Goal: Task Accomplishment & Management: Complete application form

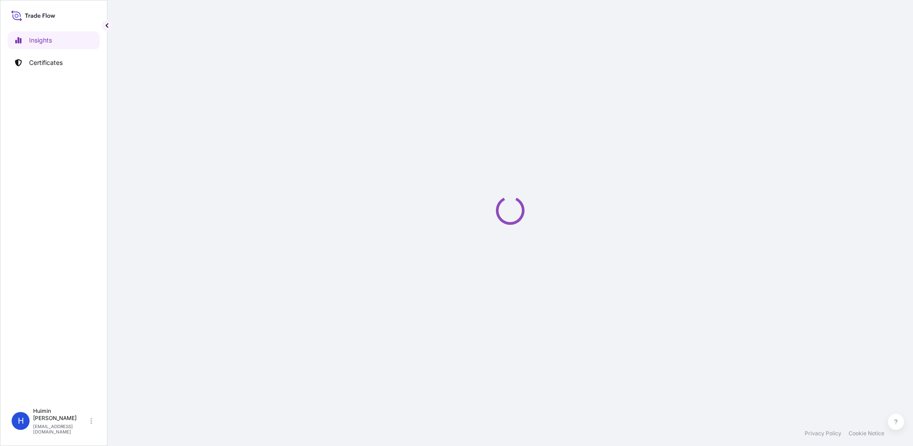
select select "2025"
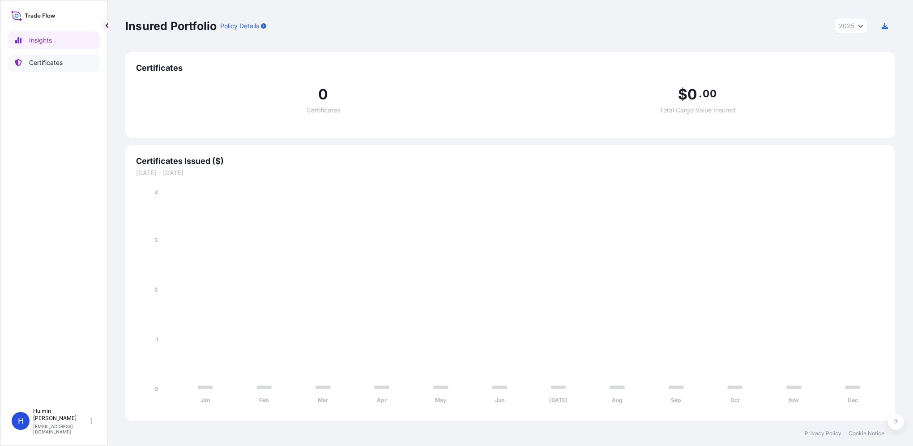
click at [36, 60] on p "Certificates" at bounding box center [46, 62] width 34 height 9
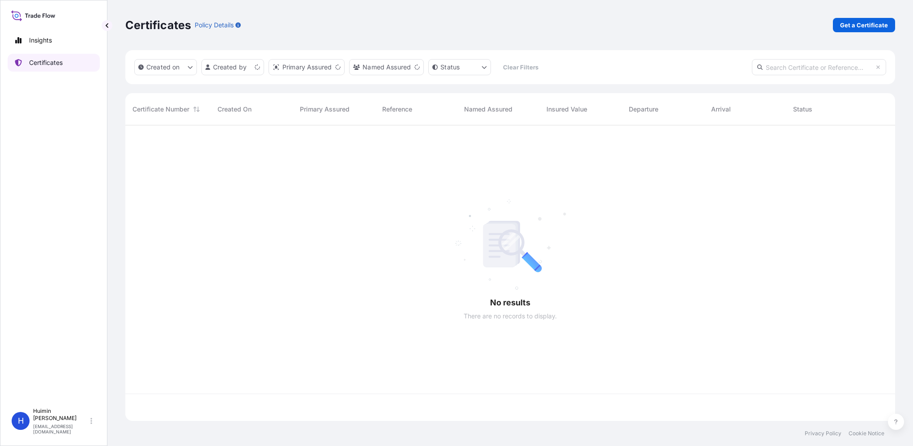
scroll to position [294, 763]
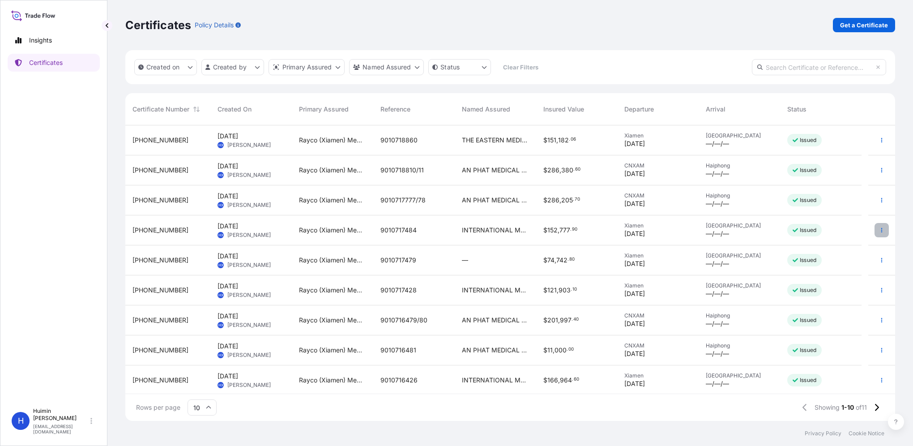
click at [874, 233] on button "button" at bounding box center [881, 230] width 14 height 14
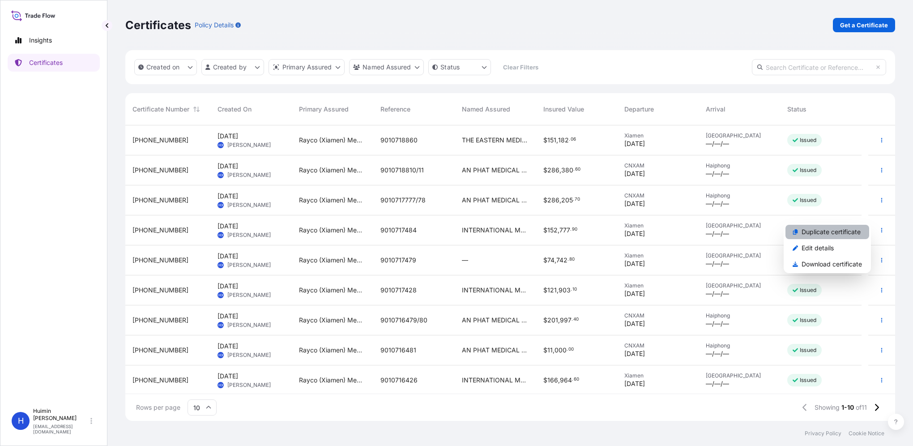
click at [825, 231] on p "Duplicate certificate" at bounding box center [831, 231] width 59 height 9
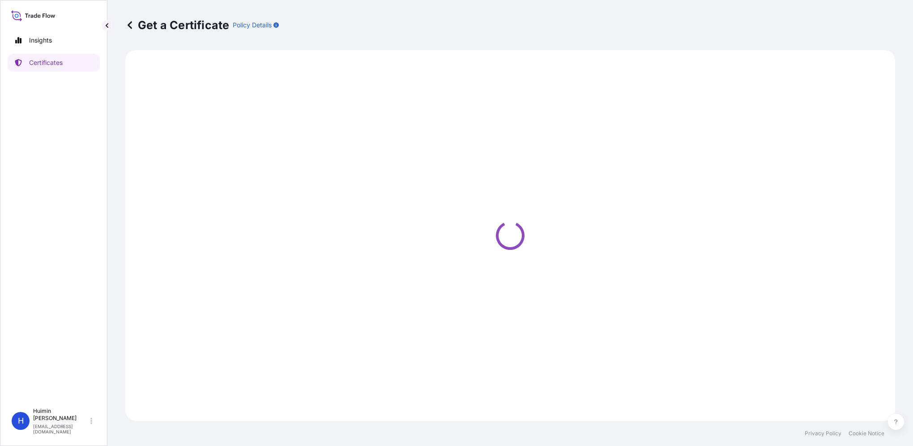
select select "Ocean Vessel"
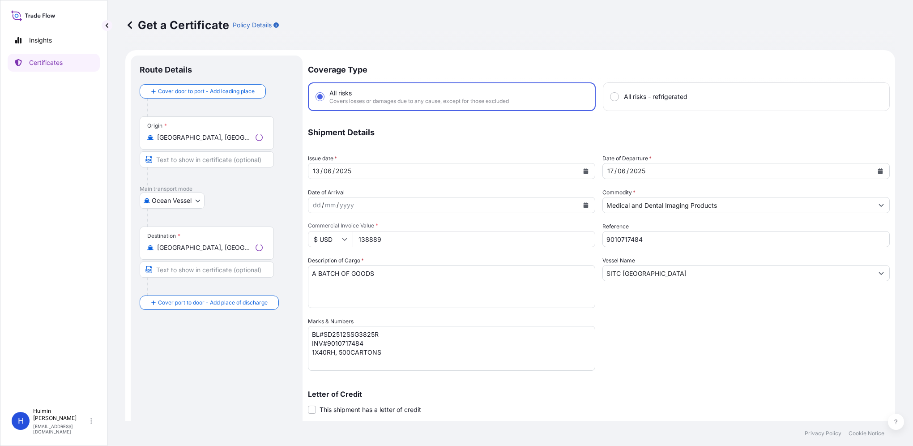
select select "32130"
click at [470, 174] on div "[DATE]" at bounding box center [443, 171] width 270 height 16
click at [584, 171] on icon "Calendar" at bounding box center [586, 170] width 5 height 5
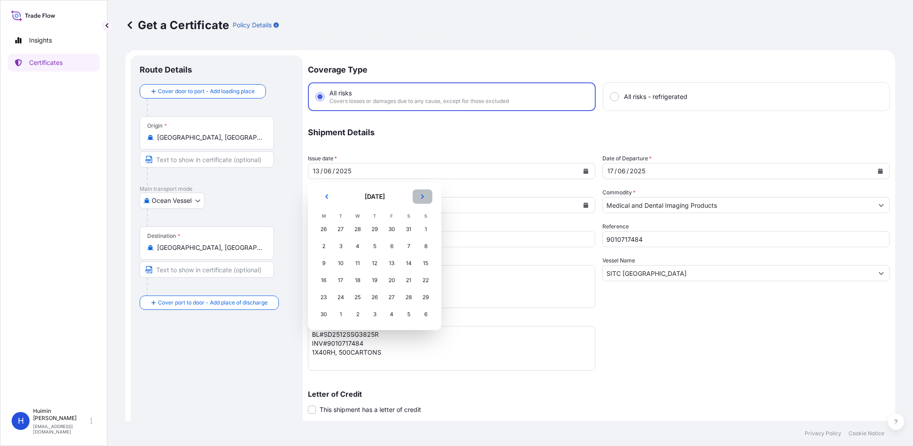
click at [427, 194] on button "Next" at bounding box center [423, 196] width 20 height 14
click at [427, 192] on button "Next" at bounding box center [423, 196] width 20 height 14
click at [322, 263] on div "11" at bounding box center [324, 263] width 16 height 16
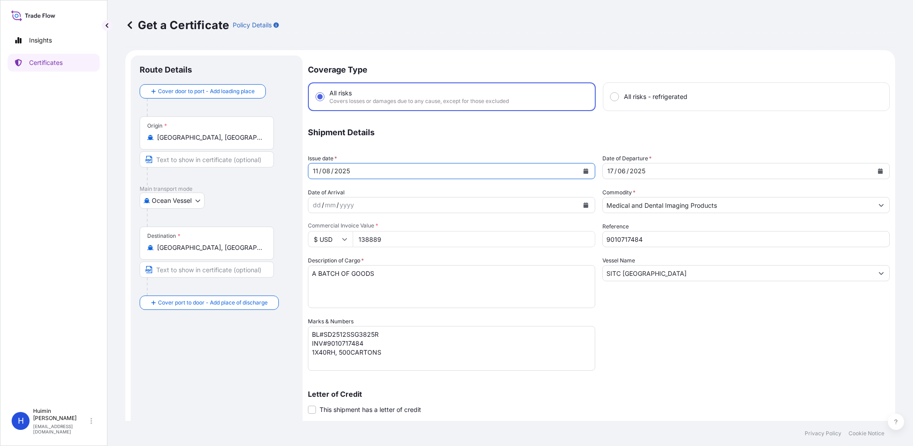
click at [878, 171] on icon "Calendar" at bounding box center [880, 170] width 5 height 5
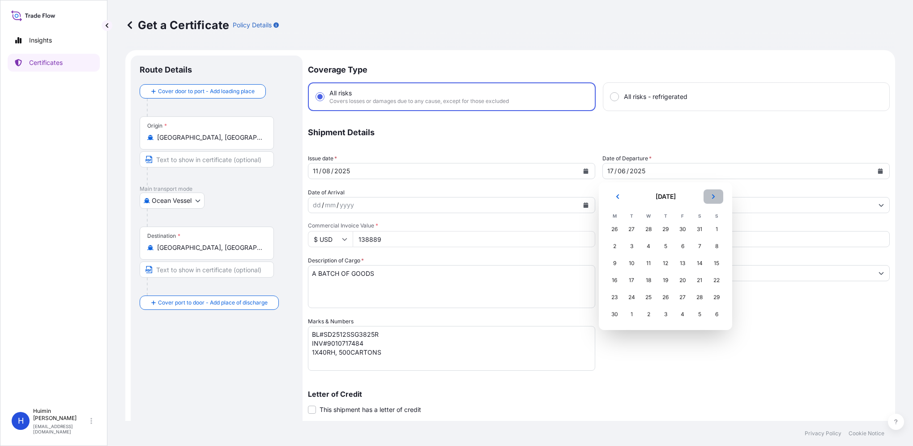
click at [713, 196] on icon "Next" at bounding box center [713, 196] width 5 height 5
click at [648, 267] on div "13" at bounding box center [648, 263] width 16 height 16
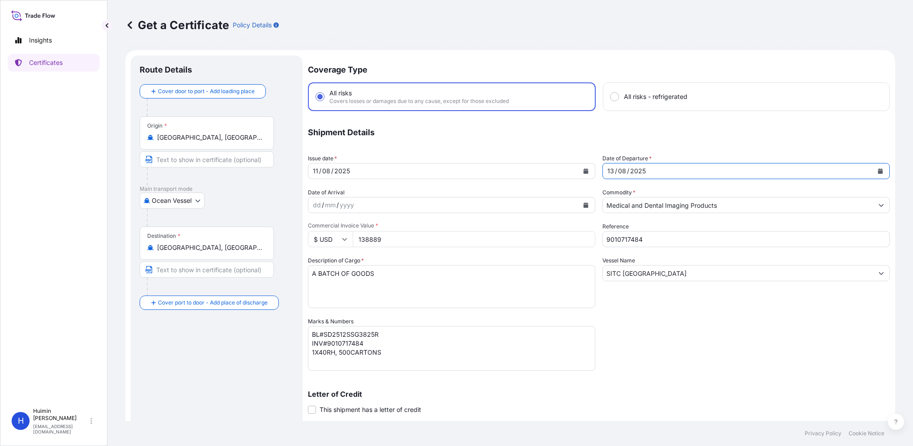
drag, startPoint x: 665, startPoint y: 243, endPoint x: 499, endPoint y: 226, distance: 167.8
click at [499, 226] on div "Coverage Type All risks Covers losses or damages due to any cause, except for t…" at bounding box center [599, 283] width 582 height 457
paste input "9810"
type input "9010719810"
drag, startPoint x: 381, startPoint y: 240, endPoint x: 282, endPoint y: 234, distance: 99.1
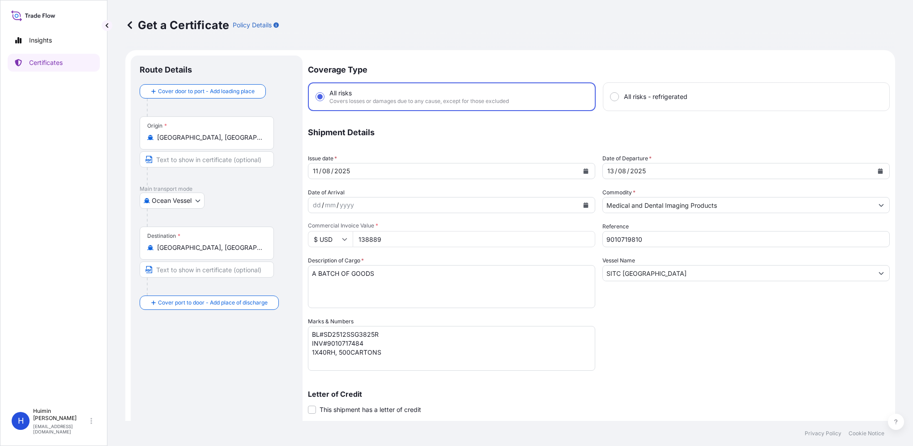
click at [282, 234] on form "Route Details Cover door to port - Add loading place Place of loading Road / [G…" at bounding box center [510, 296] width 770 height 493
paste input "3135.32"
type input "133135.32"
drag, startPoint x: 672, startPoint y: 271, endPoint x: 538, endPoint y: 269, distance: 133.8
click at [538, 269] on div "Coverage Type All risks Covers losses or damages due to any cause, except for t…" at bounding box center [599, 283] width 582 height 457
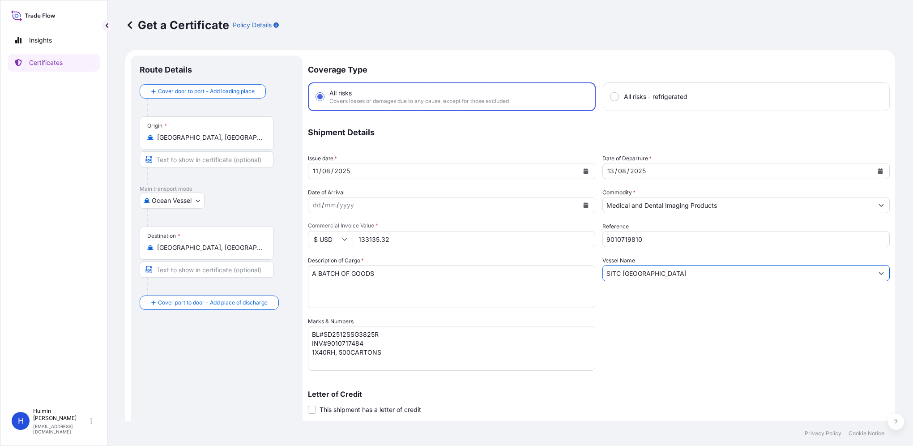
paste input "MILD ORCHID"
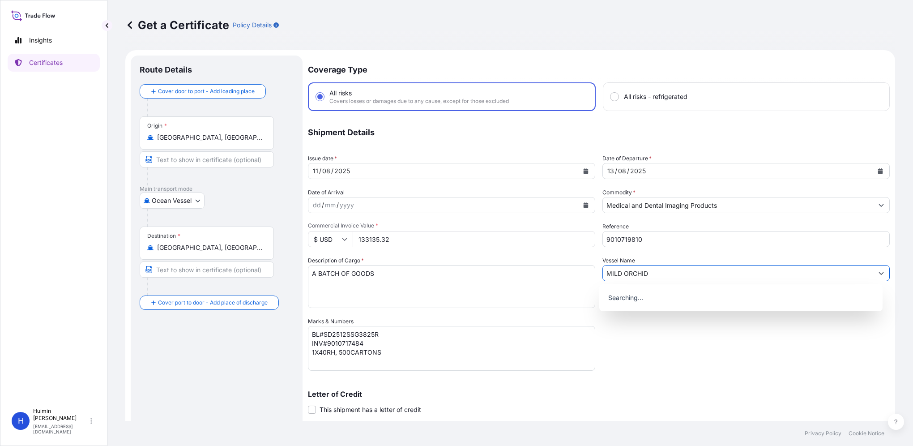
type input "MILD ORCHID"
click at [665, 364] on div "Coverage Type All risks Covers losses or damages due to any cause, except for t…" at bounding box center [599, 283] width 582 height 457
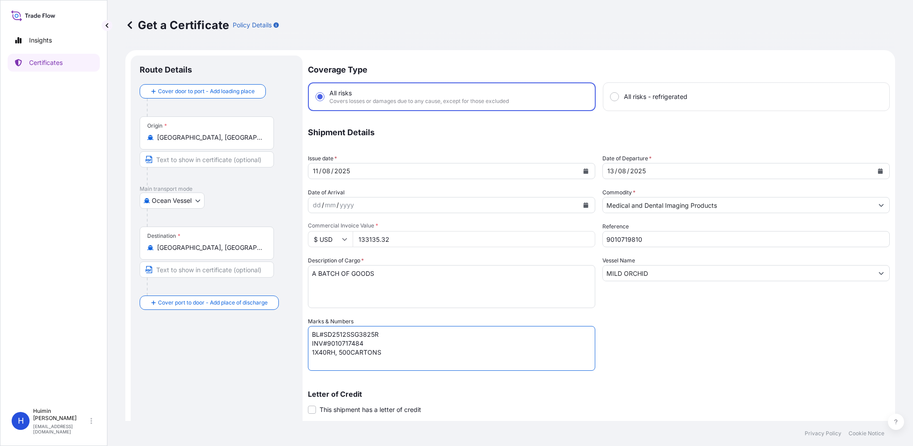
click at [361, 333] on textarea "BL#SD2512SSG3825R INV#9010717484 1X40RH, 500CARTONS" at bounding box center [451, 348] width 287 height 45
paste textarea "MO2532SSG3821"
drag, startPoint x: 648, startPoint y: 240, endPoint x: 467, endPoint y: 253, distance: 180.8
click at [478, 236] on div "Coverage Type All risks Covers losses or damages due to any cause, except for t…" at bounding box center [599, 283] width 582 height 457
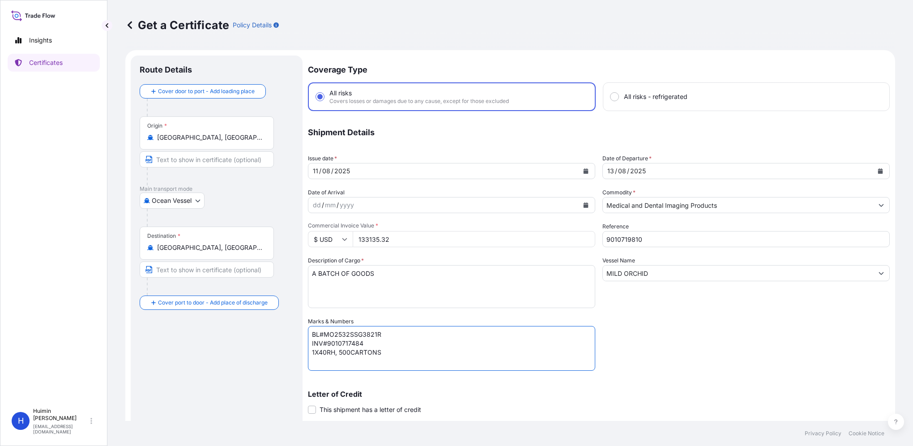
drag, startPoint x: 370, startPoint y: 342, endPoint x: 327, endPoint y: 341, distance: 43.4
click at [327, 341] on textarea "BL#SD2512SSG3825R INV#9010717484 1X40RH, 500CARTONS" at bounding box center [451, 348] width 287 height 45
paste textarea "9810"
drag, startPoint x: 319, startPoint y: 351, endPoint x: 333, endPoint y: 352, distance: 14.8
click at [333, 352] on textarea "BL#SD2512SSG3825R INV#9010717484 1X40RH, 500CARTONS" at bounding box center [451, 348] width 287 height 45
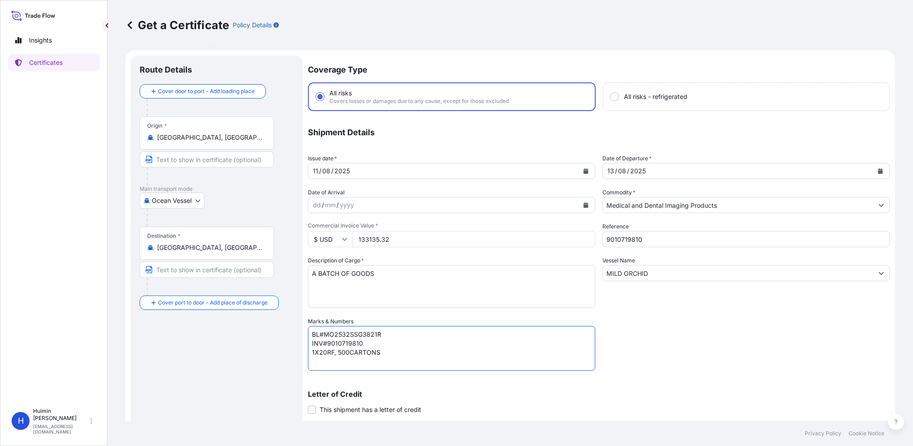
click at [345, 357] on textarea "BL#SD2512SSG3825R INV#9010717484 1X40RH, 500CARTONS" at bounding box center [451, 348] width 287 height 45
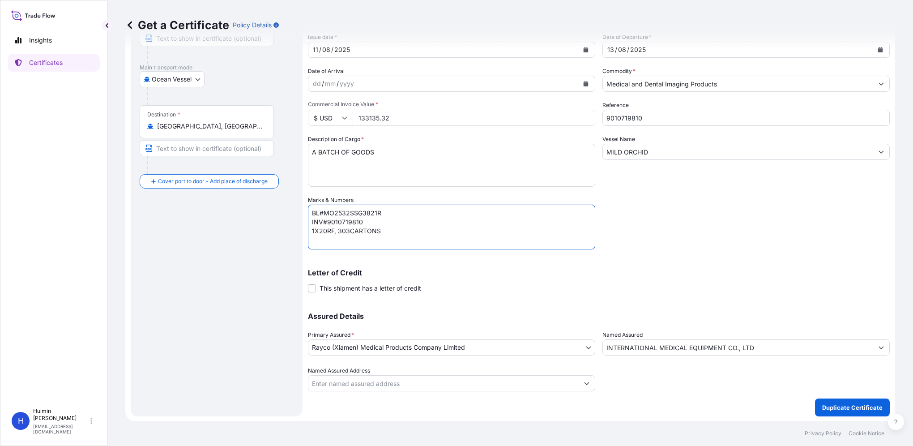
scroll to position [77, 0]
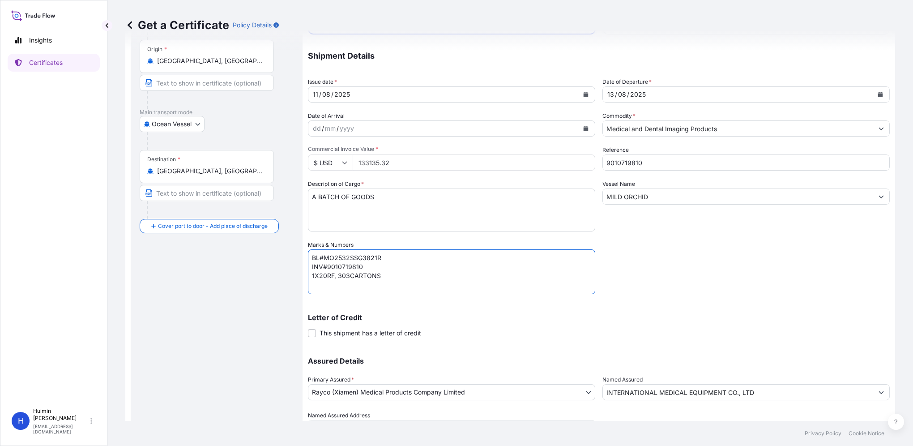
type textarea "BL#MO2532SSG3821R INV#9010719810 1X20RF, 303CARTONS"
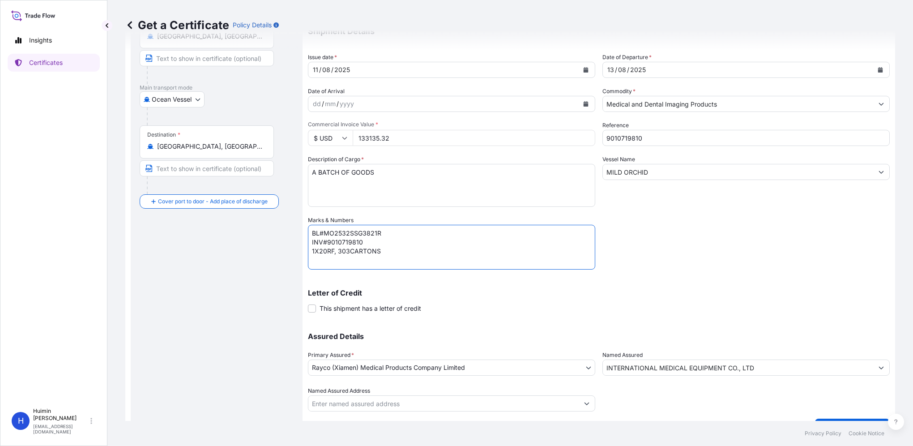
scroll to position [121, 0]
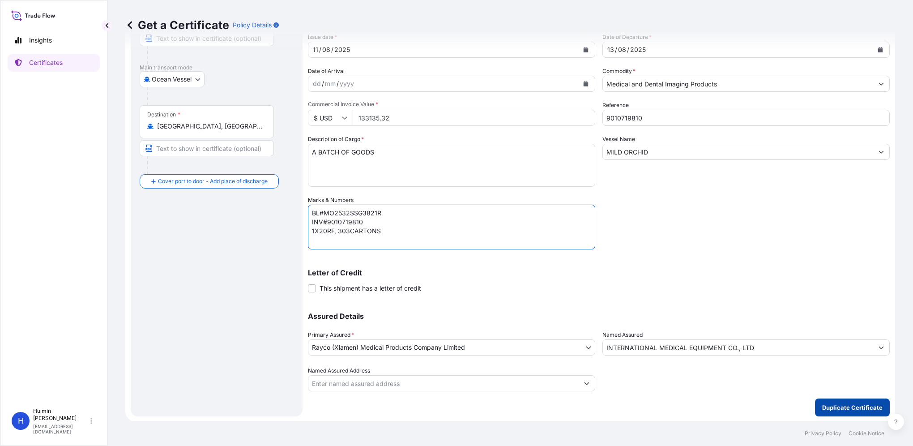
click at [848, 408] on p "Duplicate Certificate" at bounding box center [852, 407] width 60 height 9
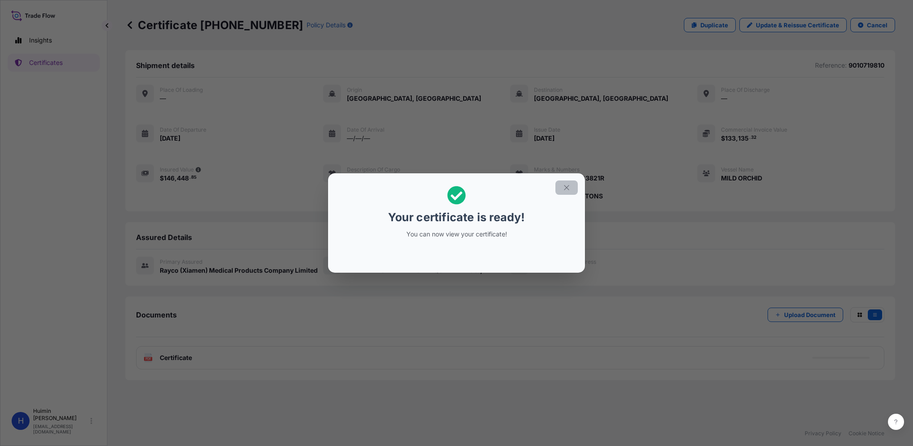
click at [566, 188] on icon "button" at bounding box center [567, 187] width 8 height 8
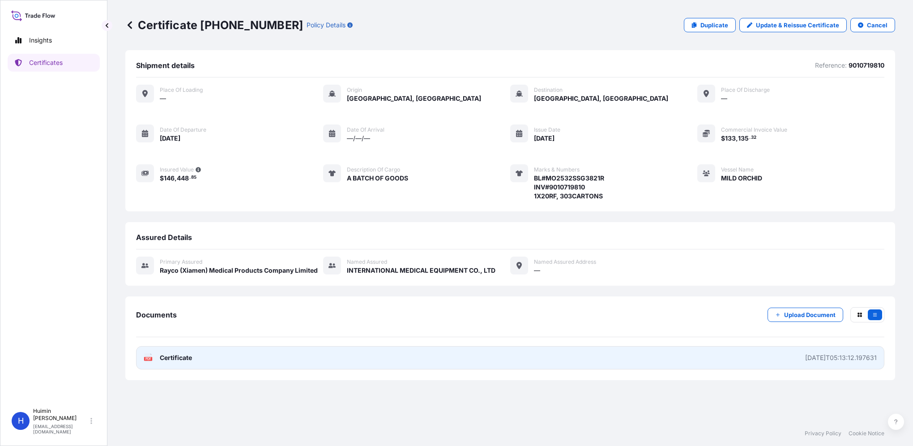
click at [177, 354] on span "Certificate" at bounding box center [176, 357] width 32 height 9
